Goal: Task Accomplishment & Management: Use online tool/utility

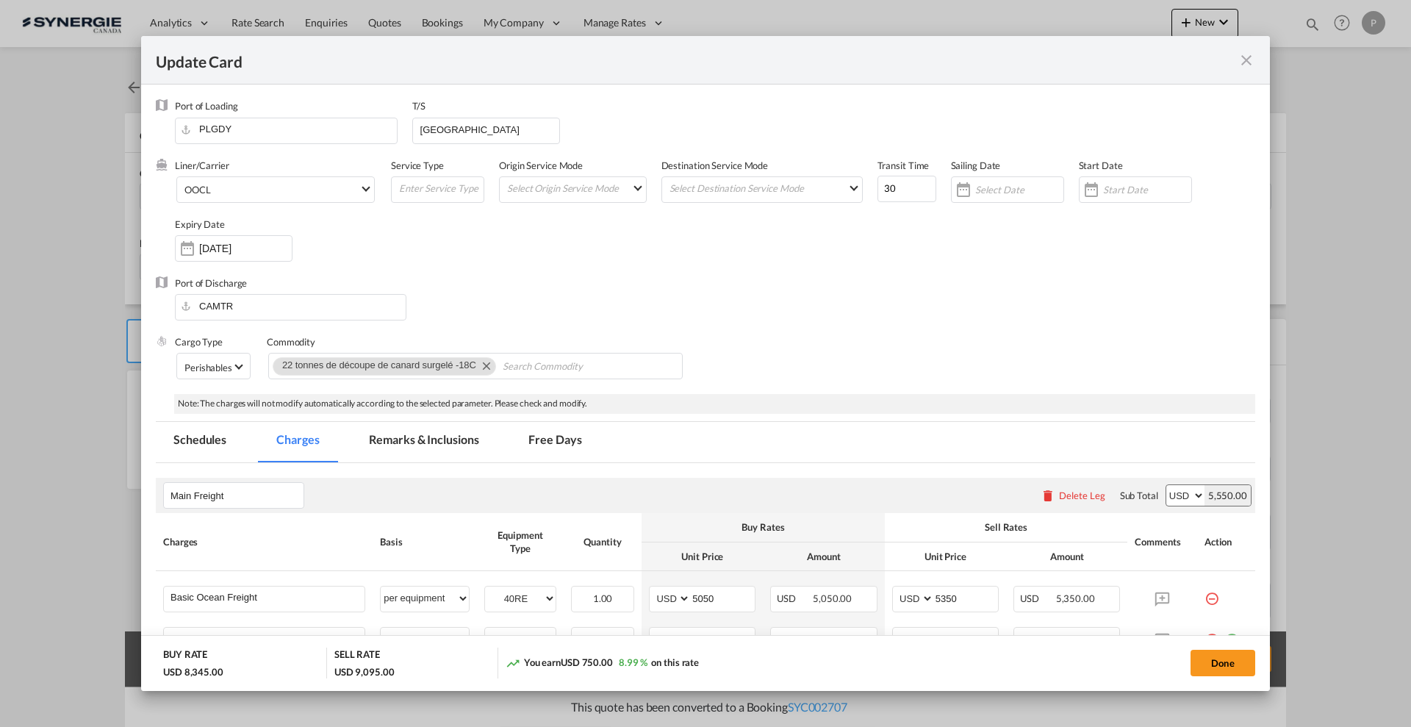
scroll to position [643, 0]
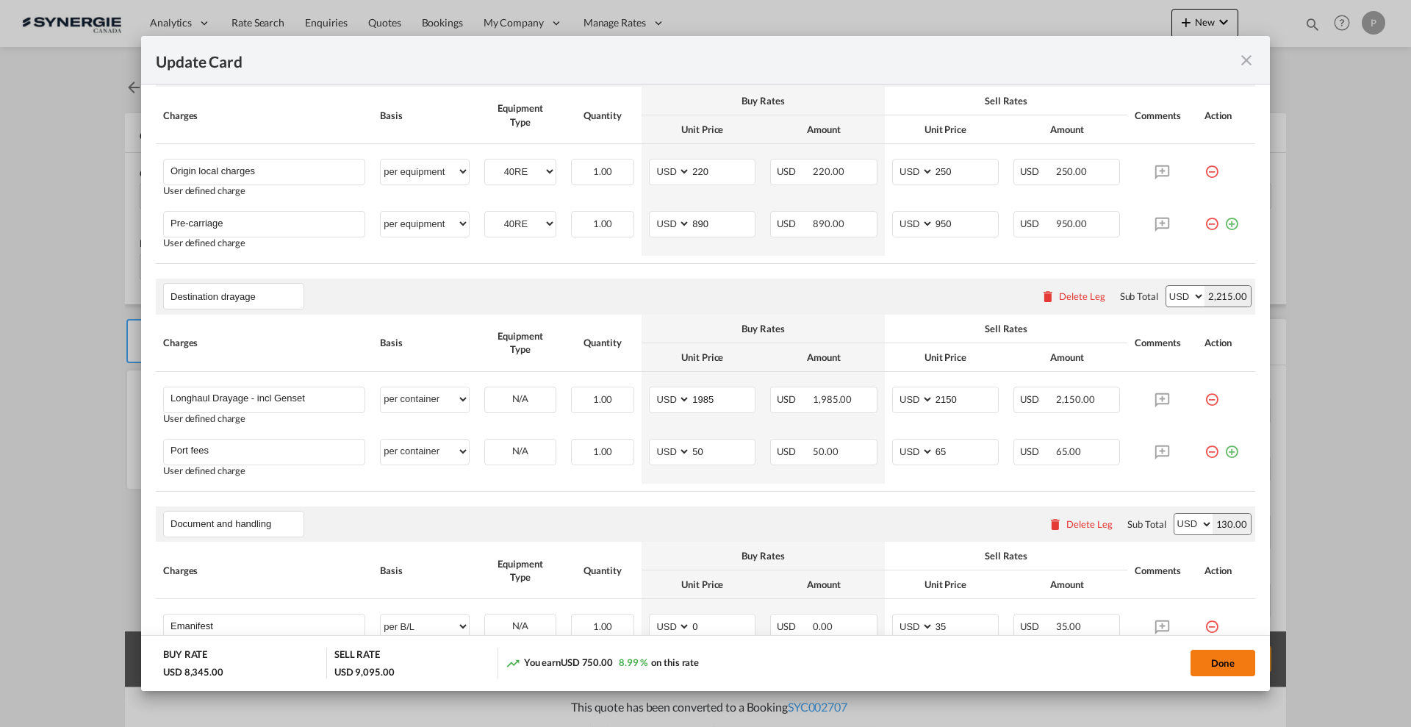
click at [1219, 656] on button "Done" at bounding box center [1223, 663] width 65 height 26
type input "[DATE]"
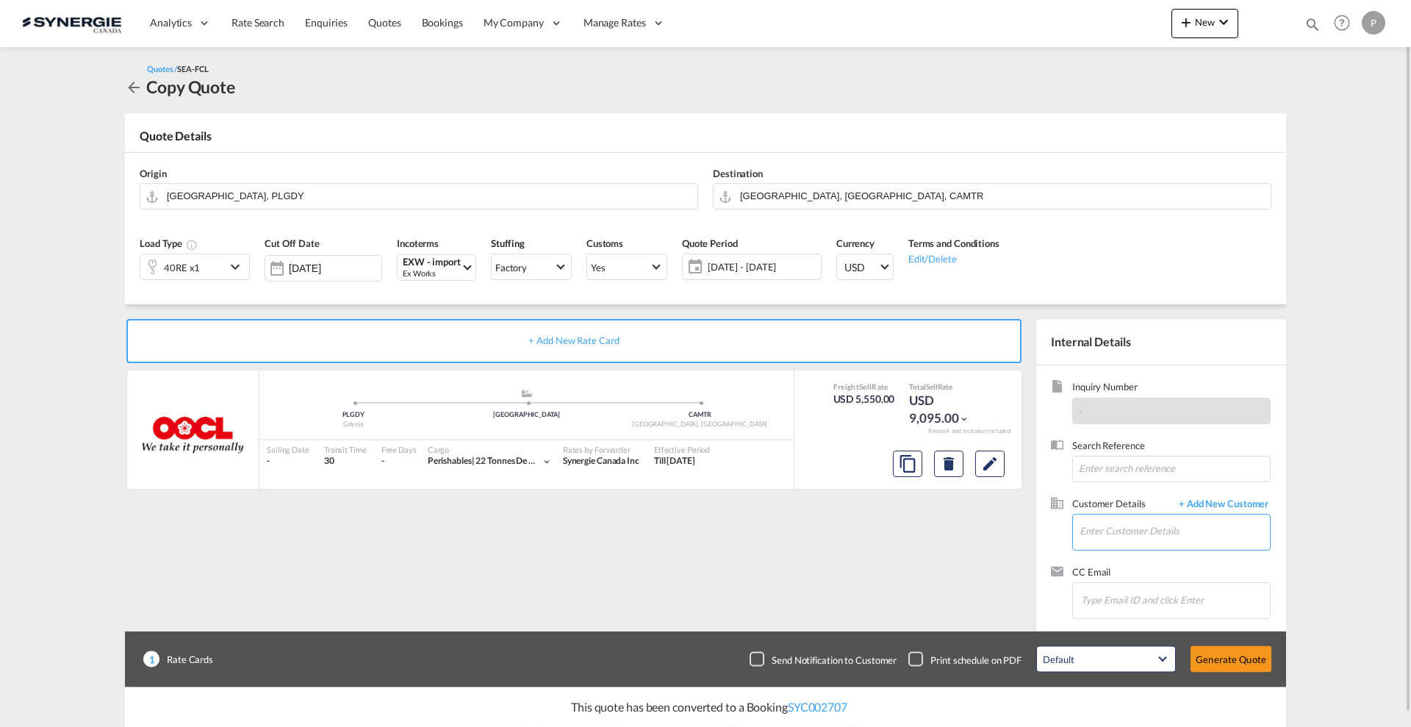
click at [1093, 528] on input "Enter Customer Details" at bounding box center [1175, 530] width 190 height 33
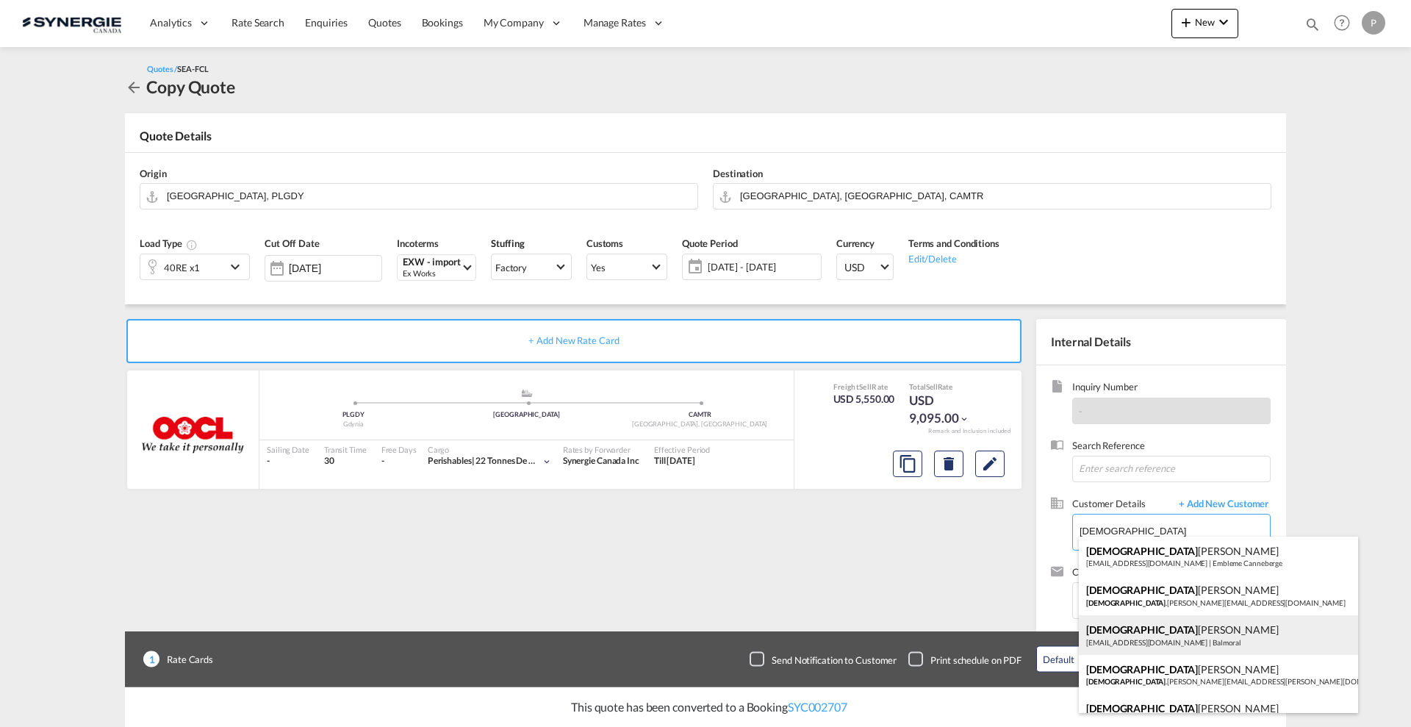
scroll to position [92, 0]
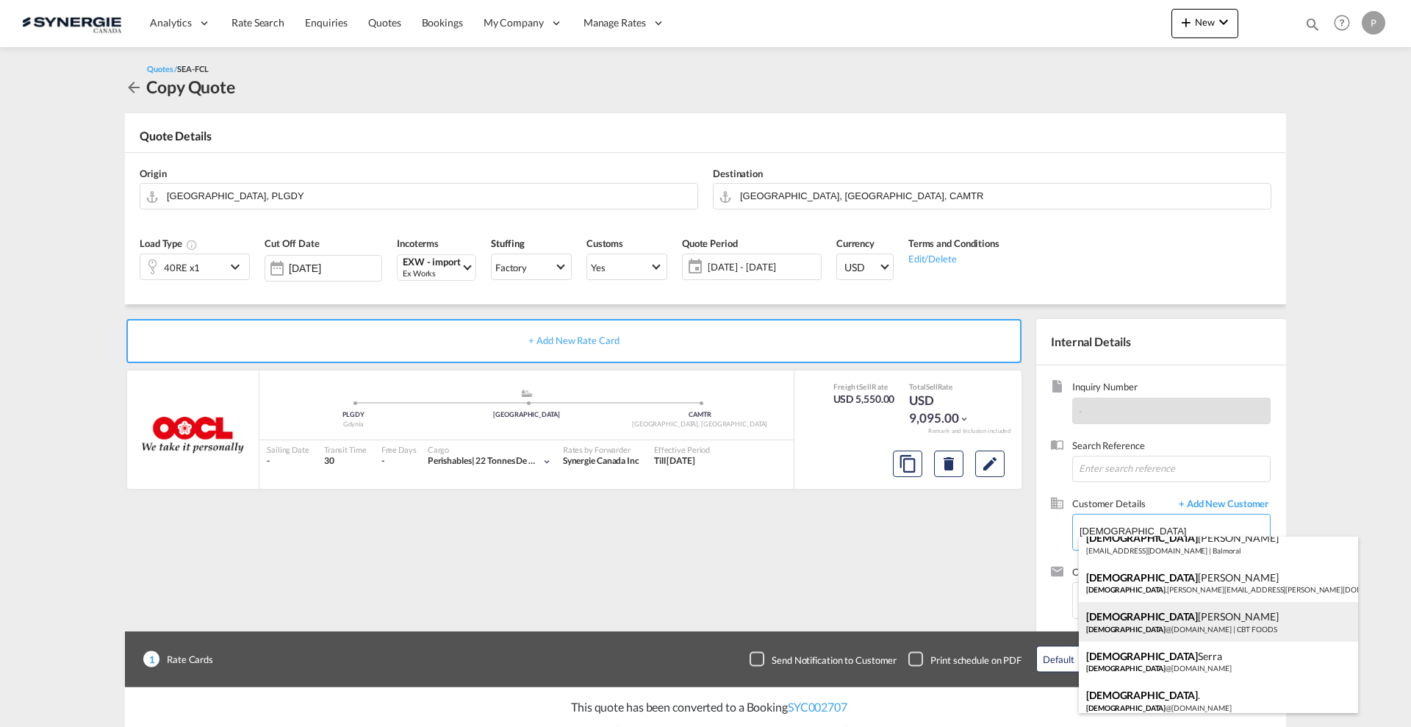
click at [1274, 626] on div "[DEMOGRAPHIC_DATA][PERSON_NAME] [PERSON_NAME] @[DOMAIN_NAME] | CBT FOODS" at bounding box center [1218, 622] width 279 height 40
type input "CBT FOODS, [PERSON_NAME], [PERSON_NAME][EMAIL_ADDRESS][DOMAIN_NAME]"
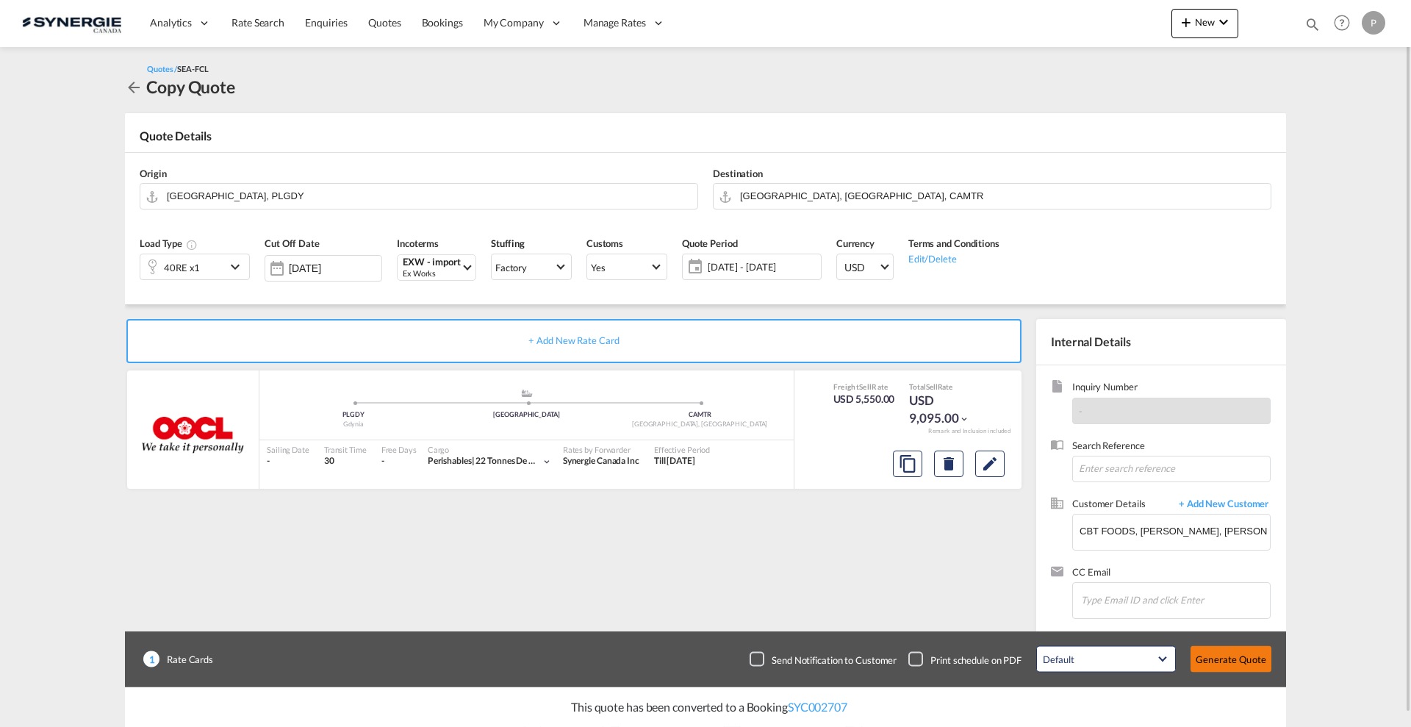
click at [1234, 656] on button "Generate Quote" at bounding box center [1231, 659] width 81 height 26
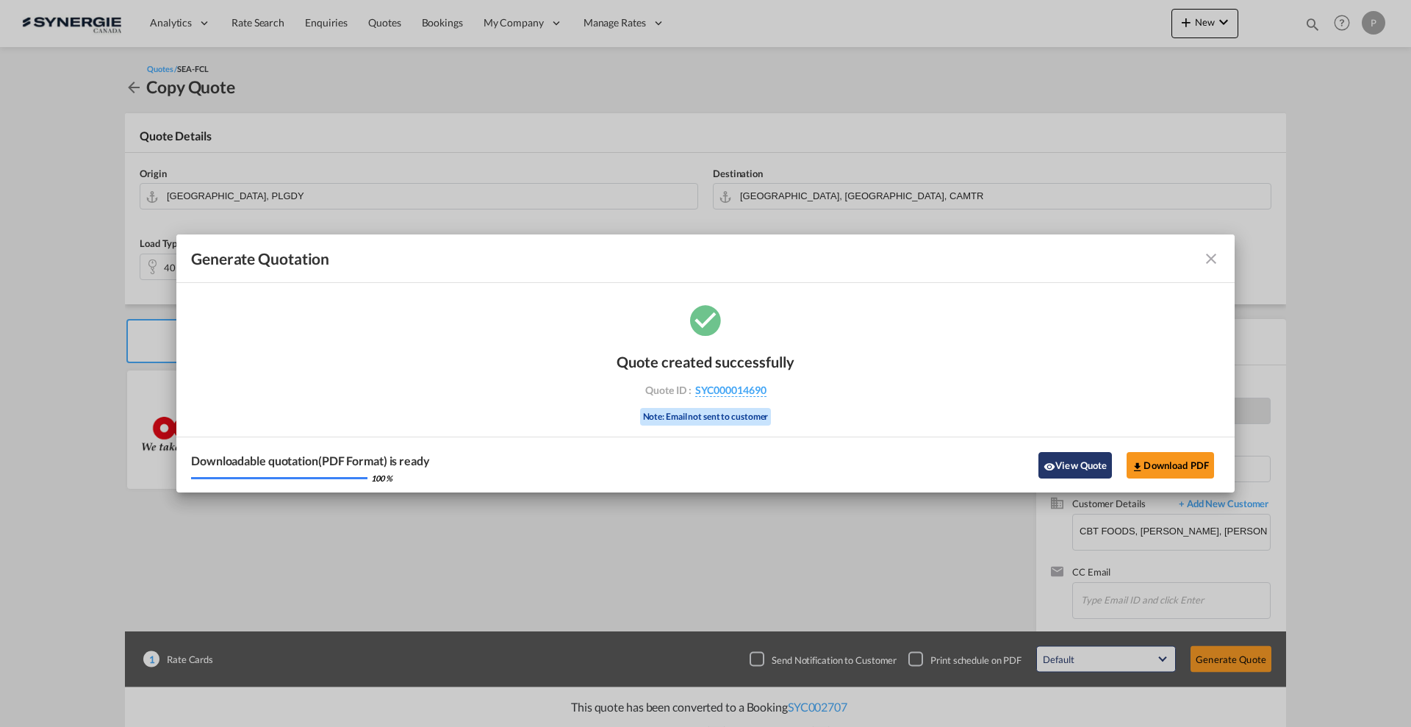
click at [1075, 456] on button "View Quote" at bounding box center [1075, 465] width 73 height 26
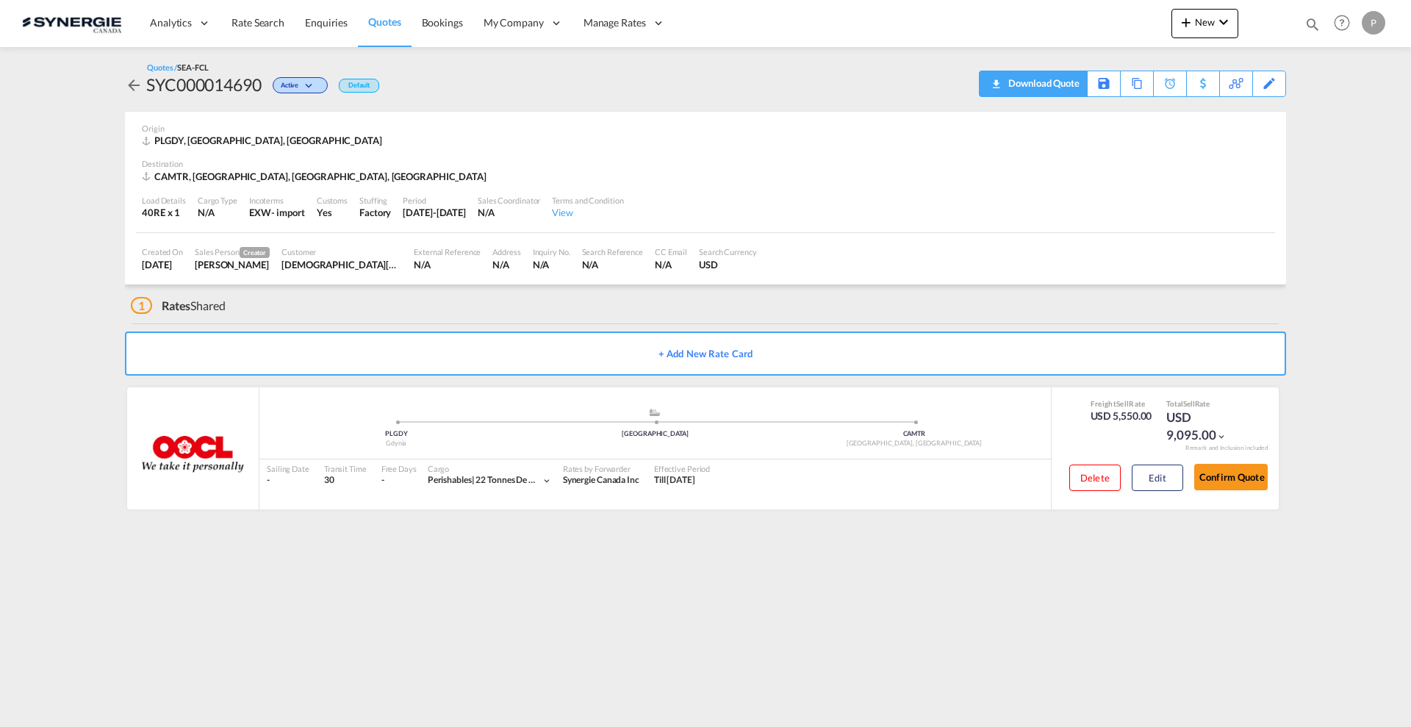
click at [1035, 82] on div "Download Quote" at bounding box center [1042, 83] width 75 height 24
